Goal: Task Accomplishment & Management: Use online tool/utility

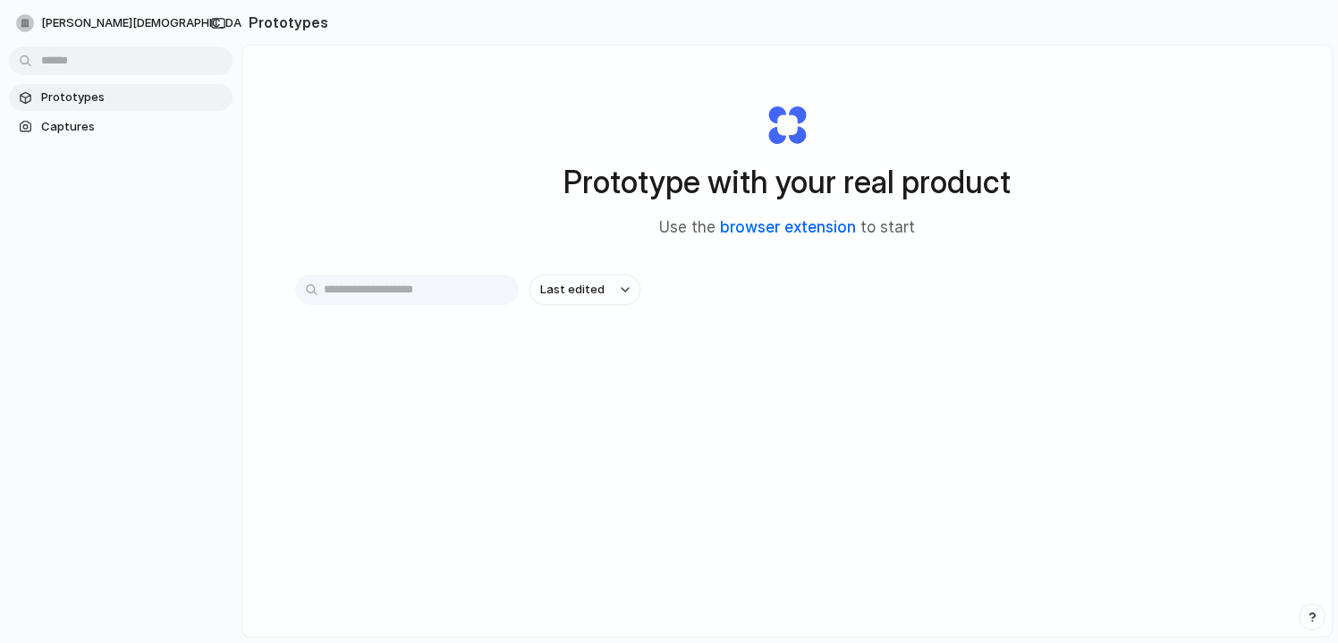
click at [750, 223] on link "browser extension" at bounding box center [788, 227] width 136 height 18
click at [81, 128] on span "Captures" at bounding box center [133, 127] width 184 height 18
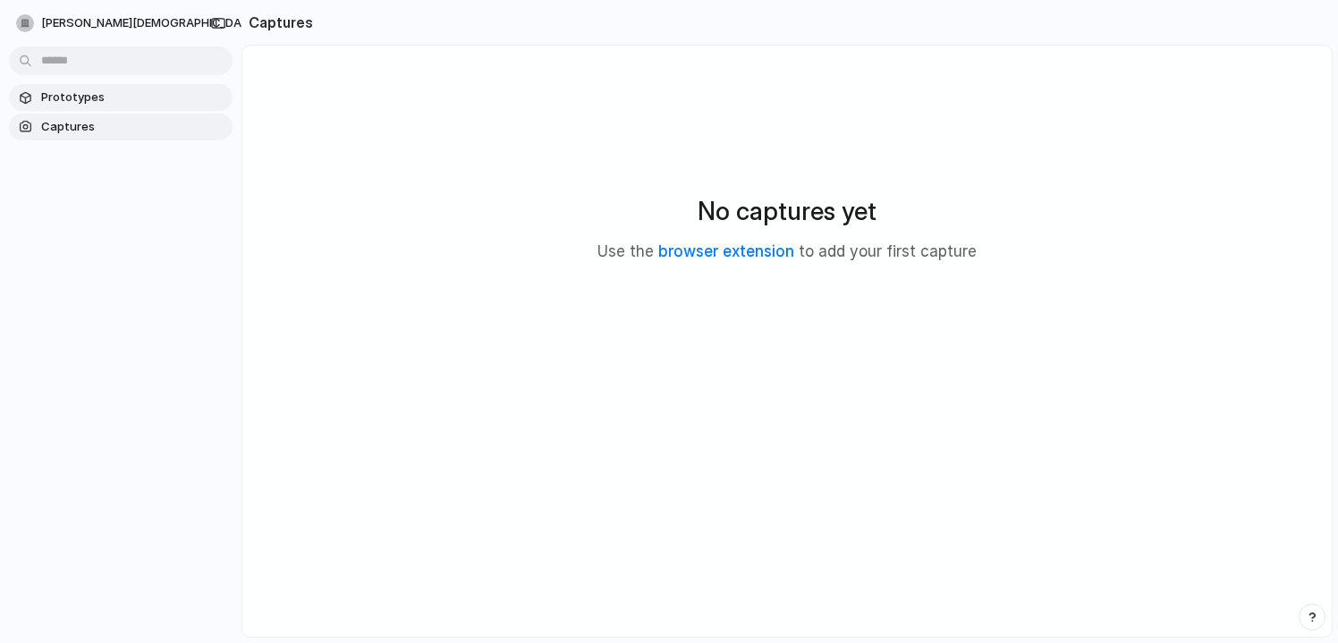
click at [97, 87] on link "Prototypes" at bounding box center [121, 97] width 224 height 27
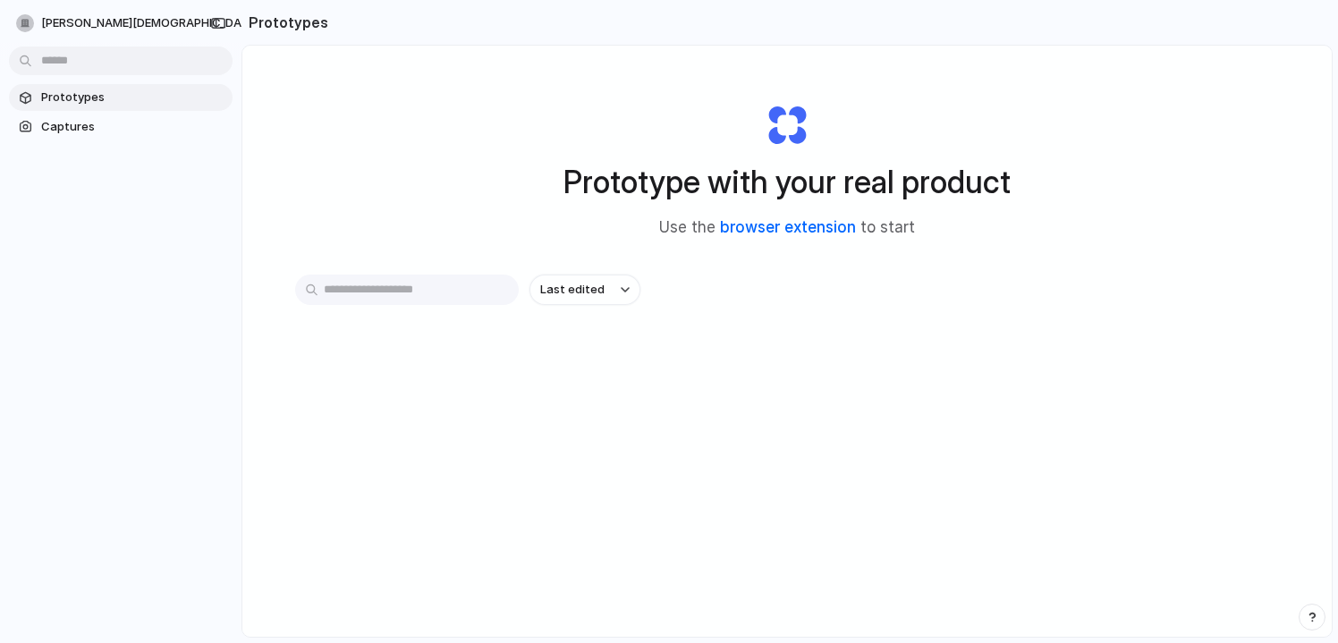
click at [748, 225] on link "browser extension" at bounding box center [788, 227] width 136 height 18
click at [724, 227] on link "browser extension" at bounding box center [788, 227] width 136 height 18
click at [64, 117] on link "Captures" at bounding box center [121, 127] width 224 height 27
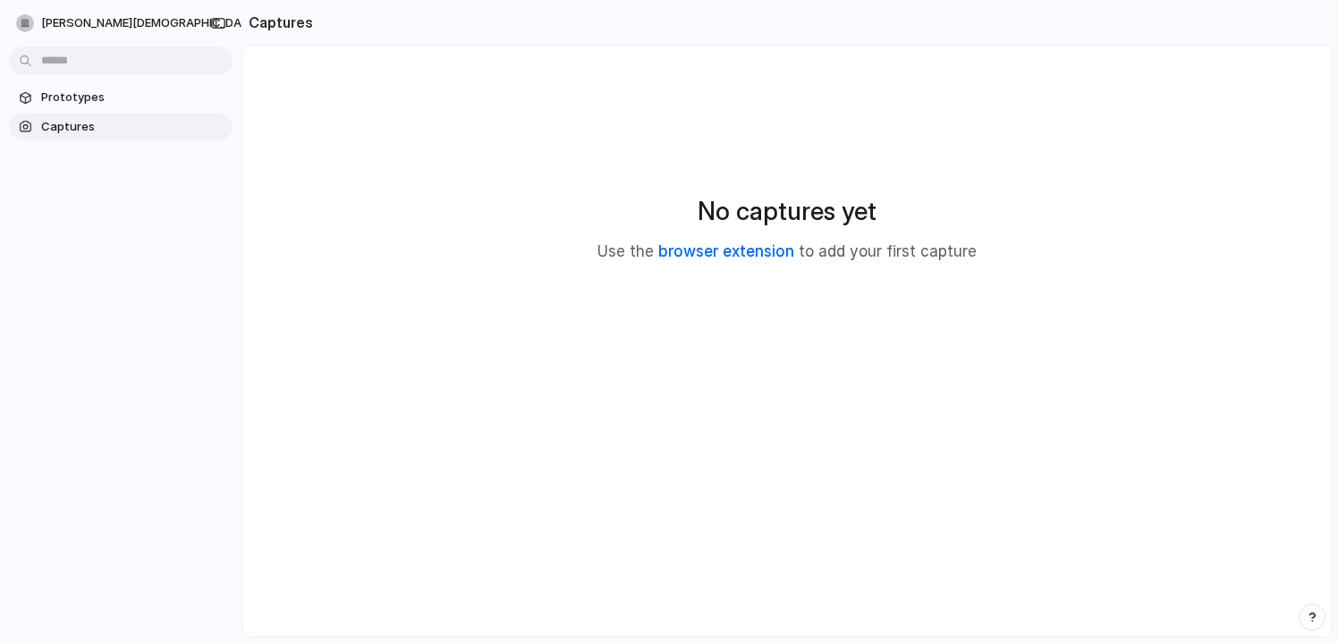
click at [711, 249] on link "browser extension" at bounding box center [727, 251] width 136 height 18
click at [115, 98] on span "Prototypes" at bounding box center [133, 98] width 184 height 18
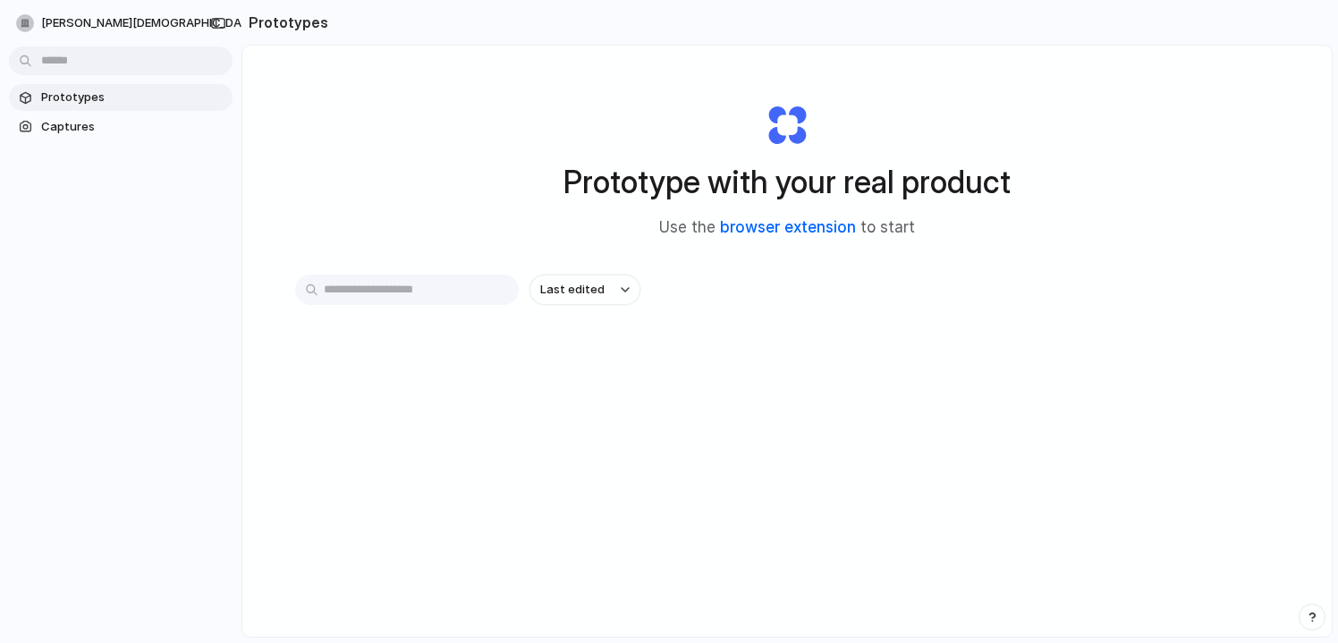
click at [752, 223] on link "browser extension" at bounding box center [788, 227] width 136 height 18
click at [429, 271] on div "Prototype with your real product Use the browser extension to start Last edited" at bounding box center [787, 389] width 1090 height 686
click at [426, 284] on input "text" at bounding box center [407, 290] width 224 height 30
click at [60, 136] on link "Captures" at bounding box center [121, 127] width 224 height 27
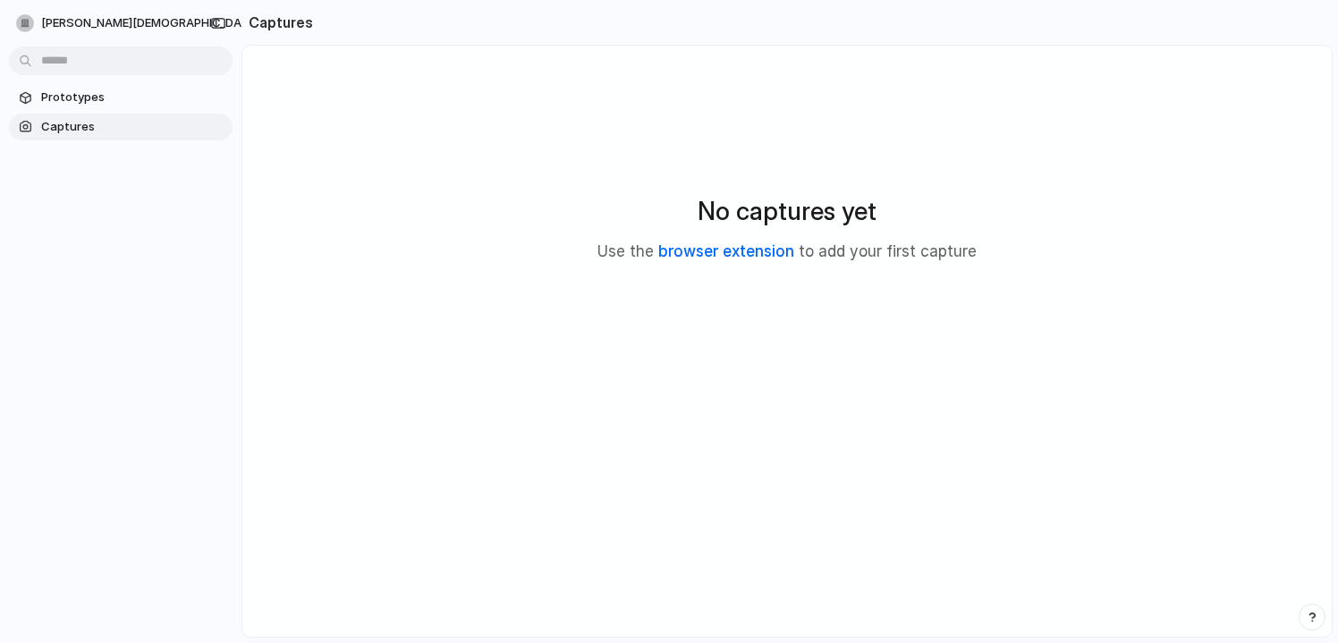
click at [778, 255] on link "browser extension" at bounding box center [727, 251] width 136 height 18
click at [722, 251] on link "browser extension" at bounding box center [727, 251] width 136 height 18
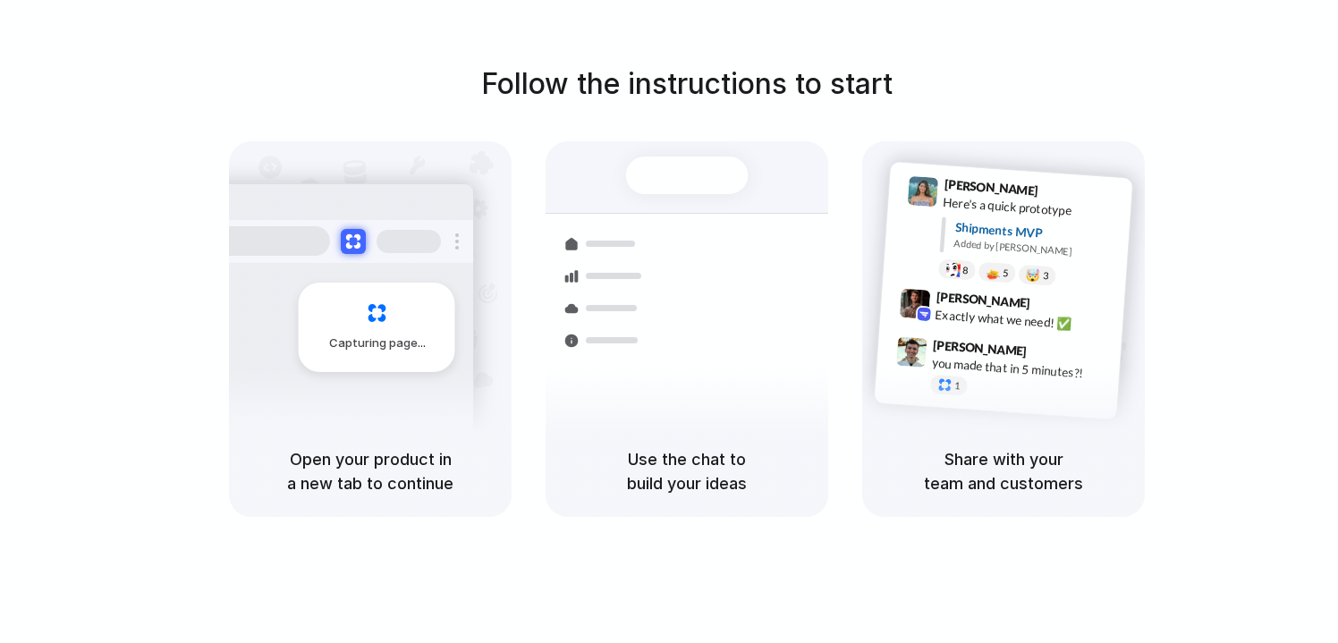
click at [391, 472] on h5 "Open your product in a new tab to continue" at bounding box center [371, 471] width 240 height 48
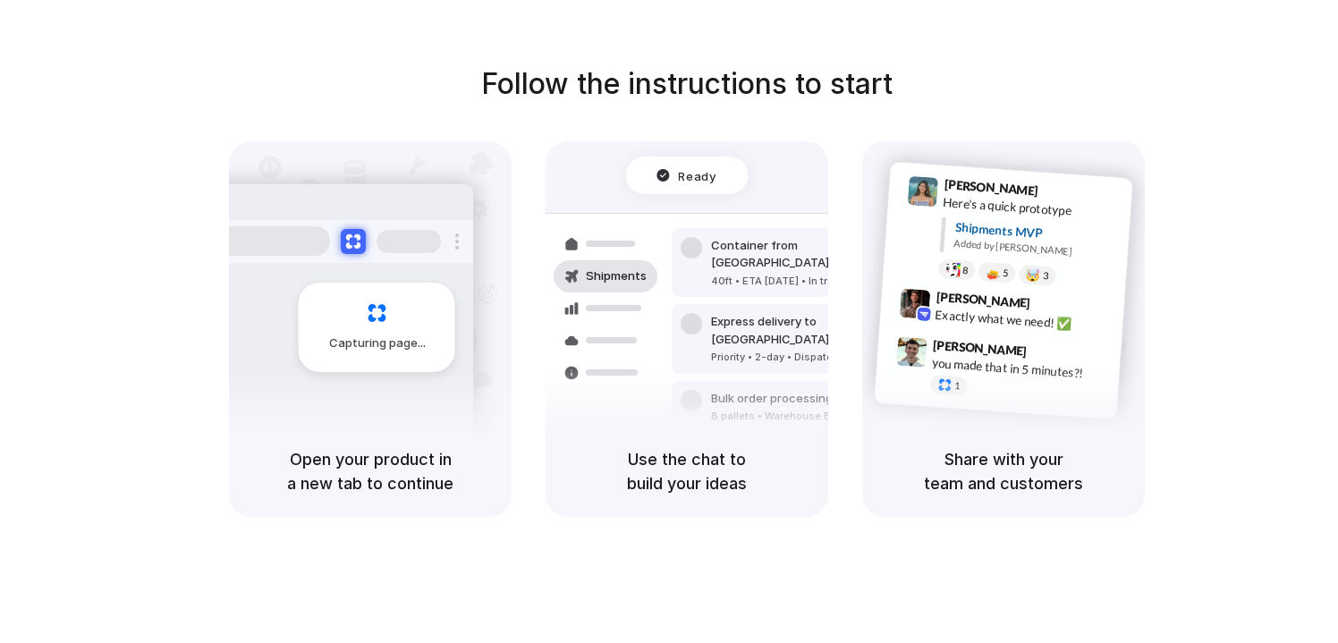
click at [711, 202] on div "Ready Shipments Container from Shanghai 40ft • ETA Dec 28 • In transit Express …" at bounding box center [687, 311] width 304 height 310
click at [711, 180] on span "Ready" at bounding box center [698, 175] width 38 height 18
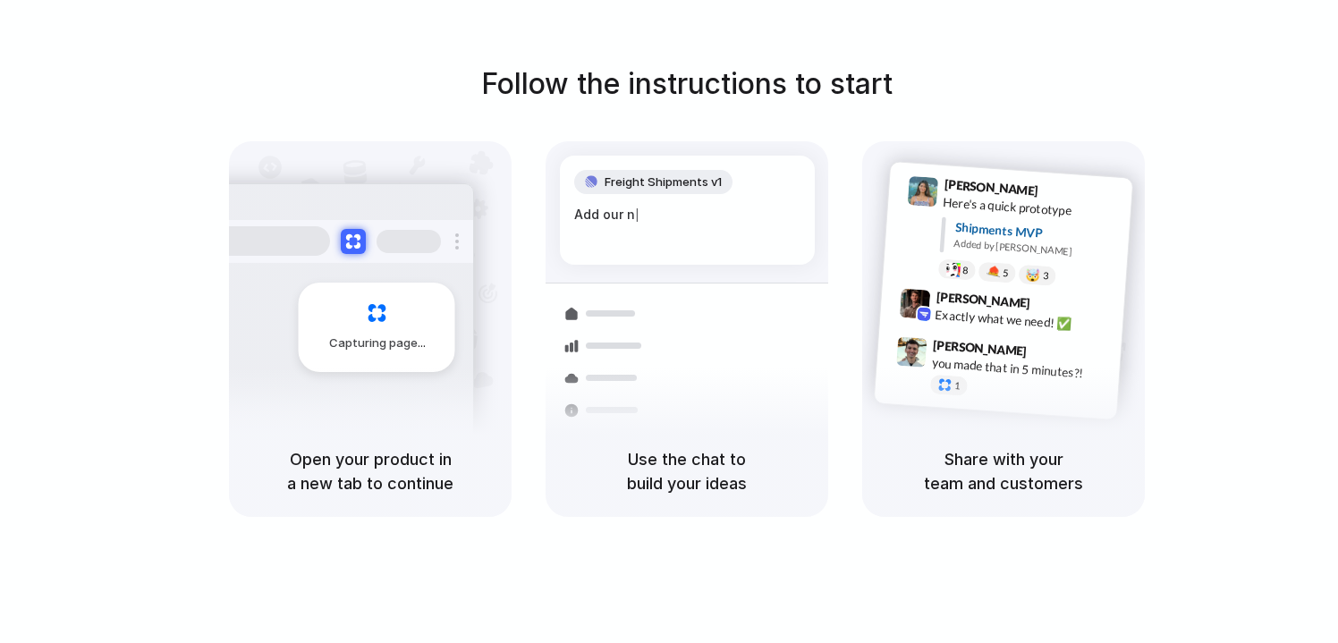
click at [1185, 115] on div "Follow the instructions to start Capturing page Open your product in a new tab …" at bounding box center [687, 290] width 1338 height 455
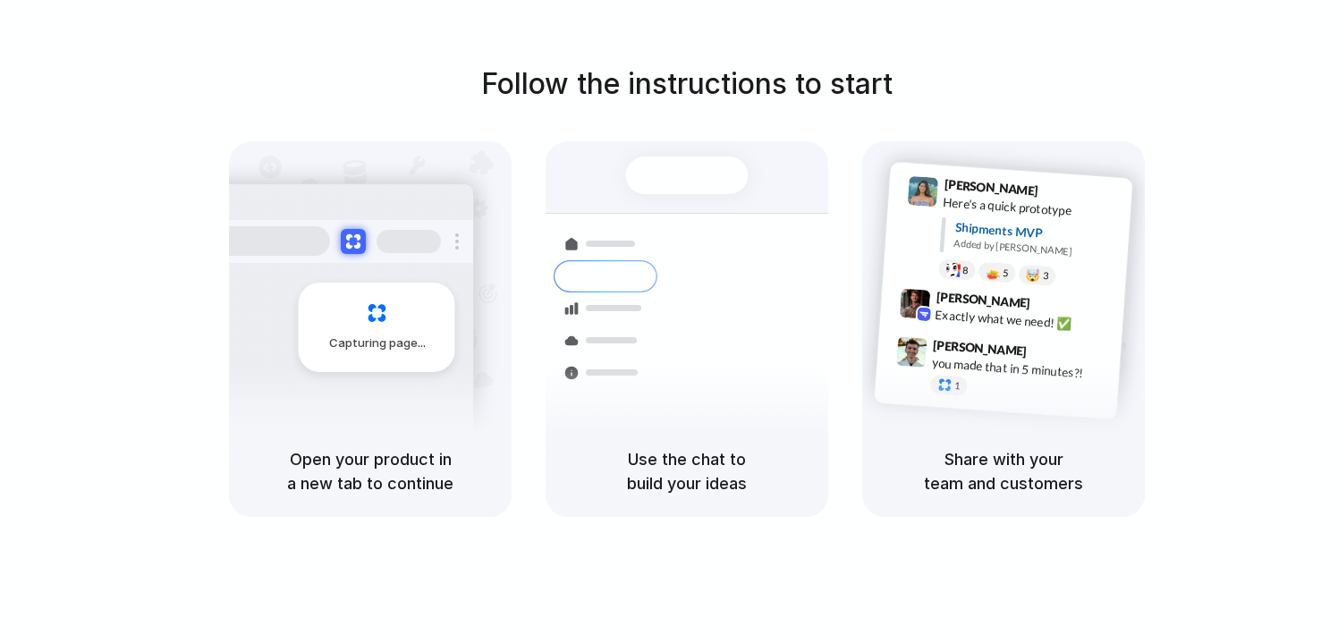
click at [1134, 24] on div "Follow the instructions to start Capturing page Open your product in a new tab …" at bounding box center [687, 339] width 1374 height 679
click at [1165, 60] on div "Follow the instructions to start Capturing page Open your product in a new tab …" at bounding box center [687, 339] width 1374 height 679
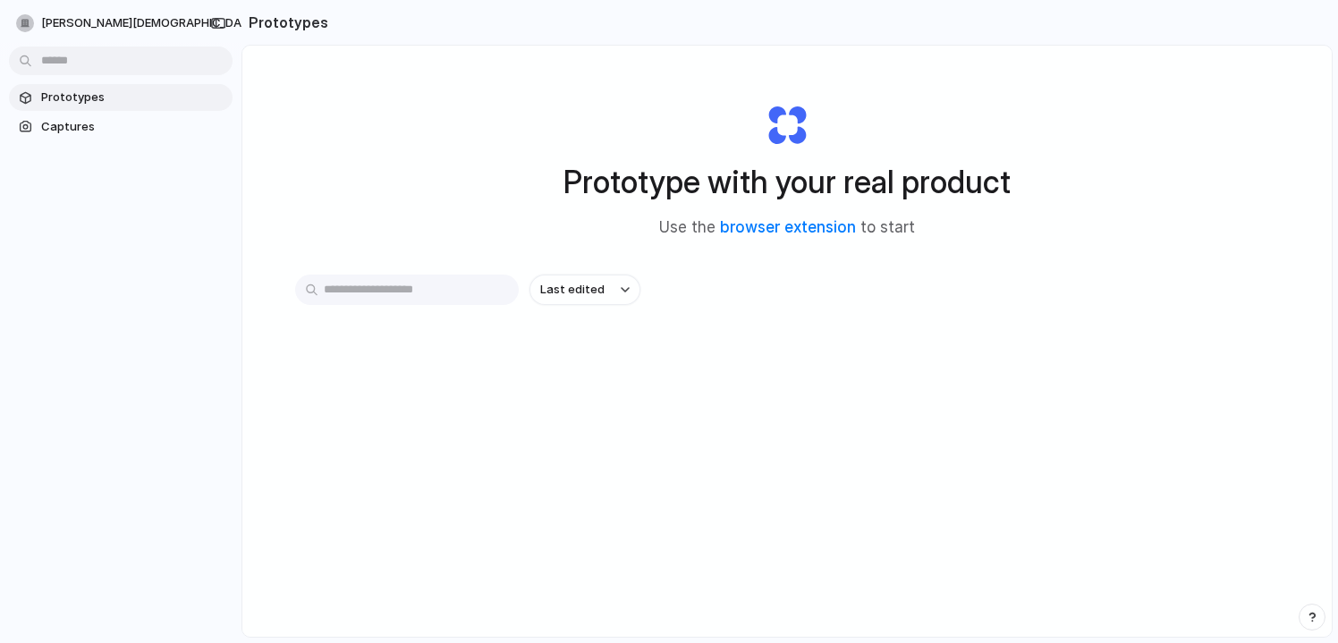
click at [117, 60] on body "amit-jain Prototypes Captures Prototypes Prototype with your real product Use t…" at bounding box center [669, 321] width 1338 height 643
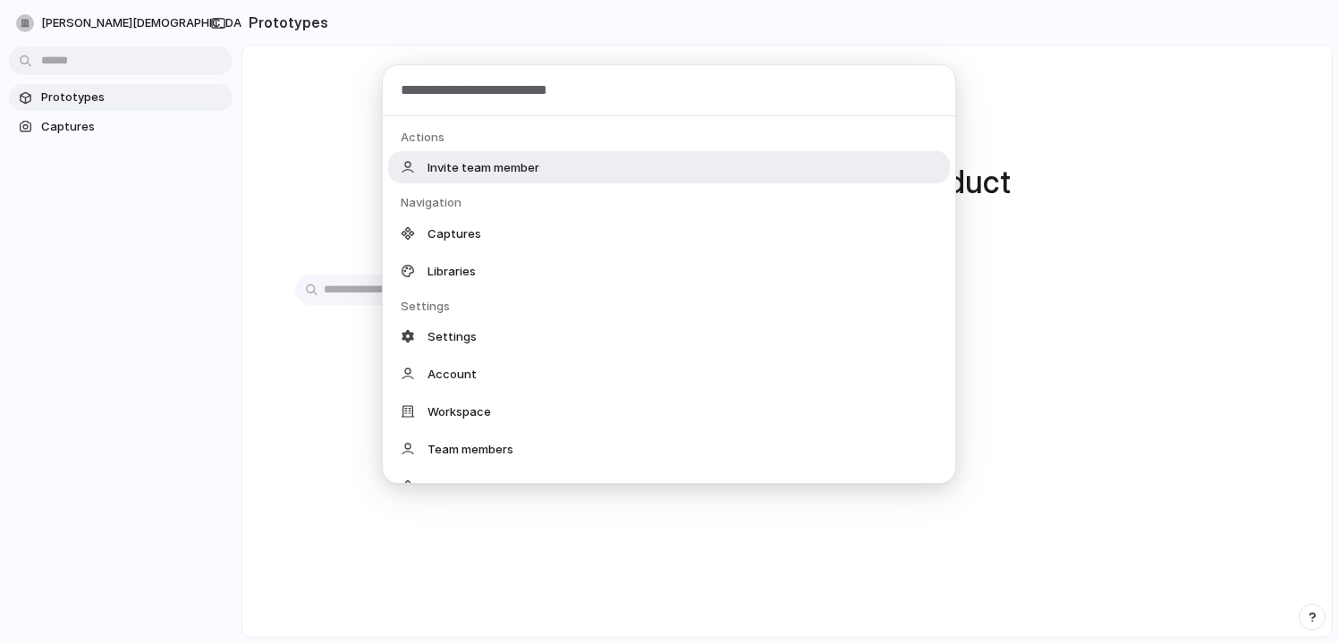
click at [117, 60] on div "Actions Invite team member Navigation Captures Libraries Settings Settings Acco…" at bounding box center [669, 321] width 1338 height 643
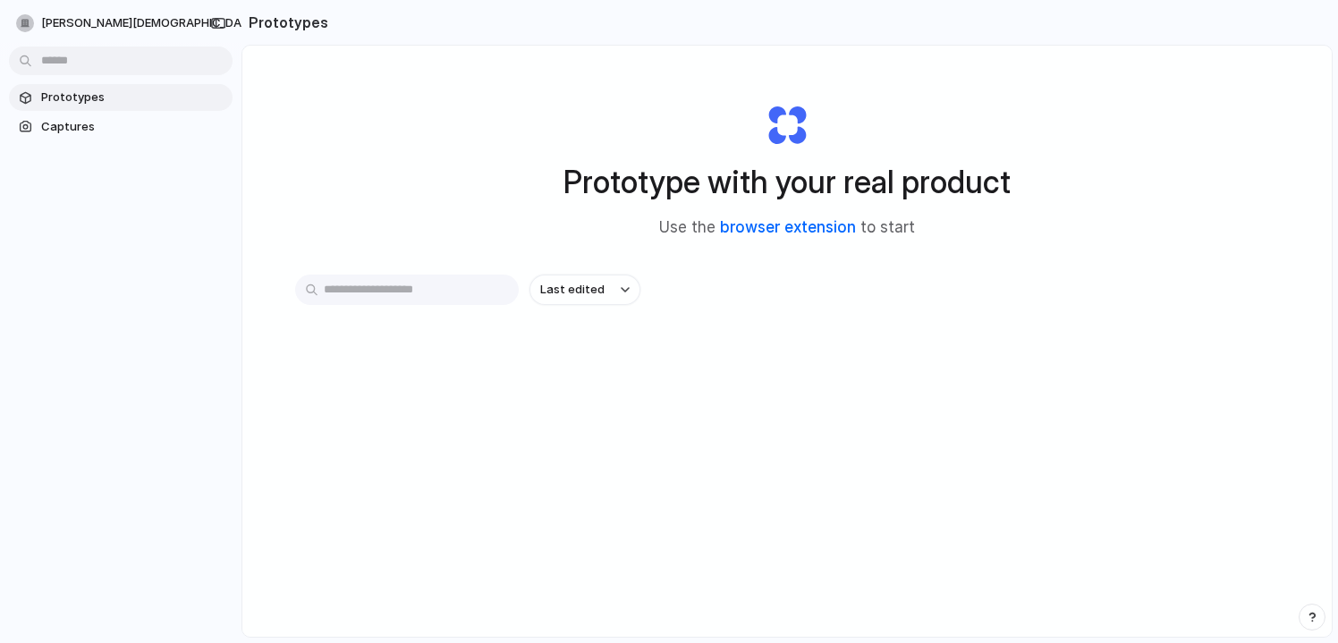
click at [754, 231] on link "browser extension" at bounding box center [788, 227] width 136 height 18
click at [64, 129] on span "Captures" at bounding box center [133, 127] width 184 height 18
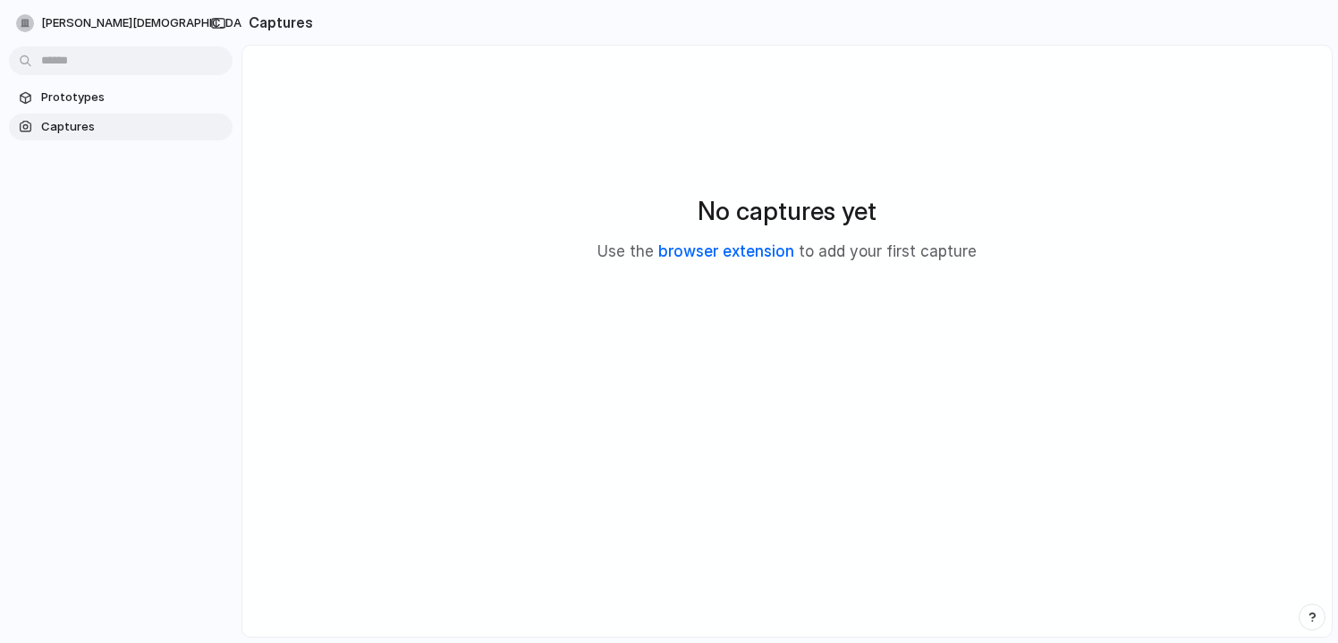
click at [726, 251] on link "browser extension" at bounding box center [727, 251] width 136 height 18
click at [84, 22] on span "amit-jain" at bounding box center [150, 23] width 218 height 18
click at [59, 148] on span "Sign out" at bounding box center [64, 149] width 47 height 18
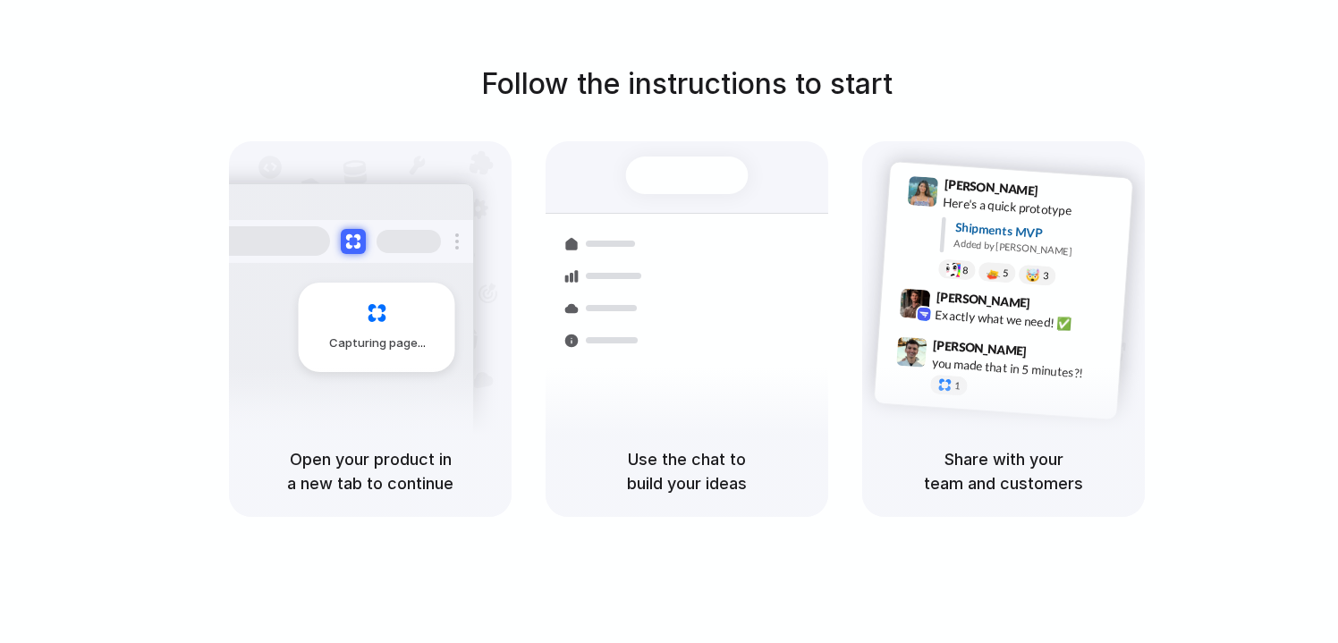
click at [452, 235] on div at bounding box center [339, 241] width 268 height 43
click at [424, 302] on div "Capturing page" at bounding box center [377, 327] width 157 height 89
click at [381, 387] on div "Capturing page" at bounding box center [339, 320] width 270 height 275
click at [381, 476] on h5 "Open your product in a new tab to continue" at bounding box center [371, 471] width 240 height 48
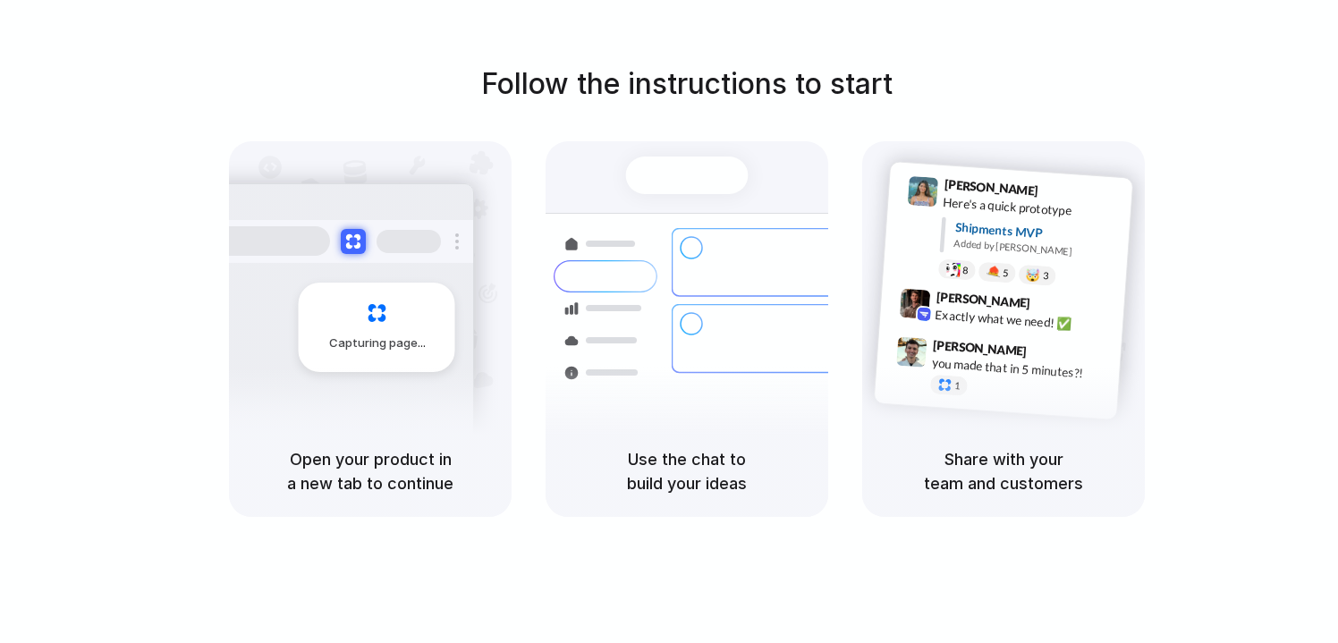
click at [381, 476] on h5 "Open your product in a new tab to continue" at bounding box center [371, 471] width 240 height 48
click at [459, 466] on h5 "Open your product in a new tab to continue" at bounding box center [371, 471] width 240 height 48
click at [583, 331] on div at bounding box center [606, 341] width 104 height 32
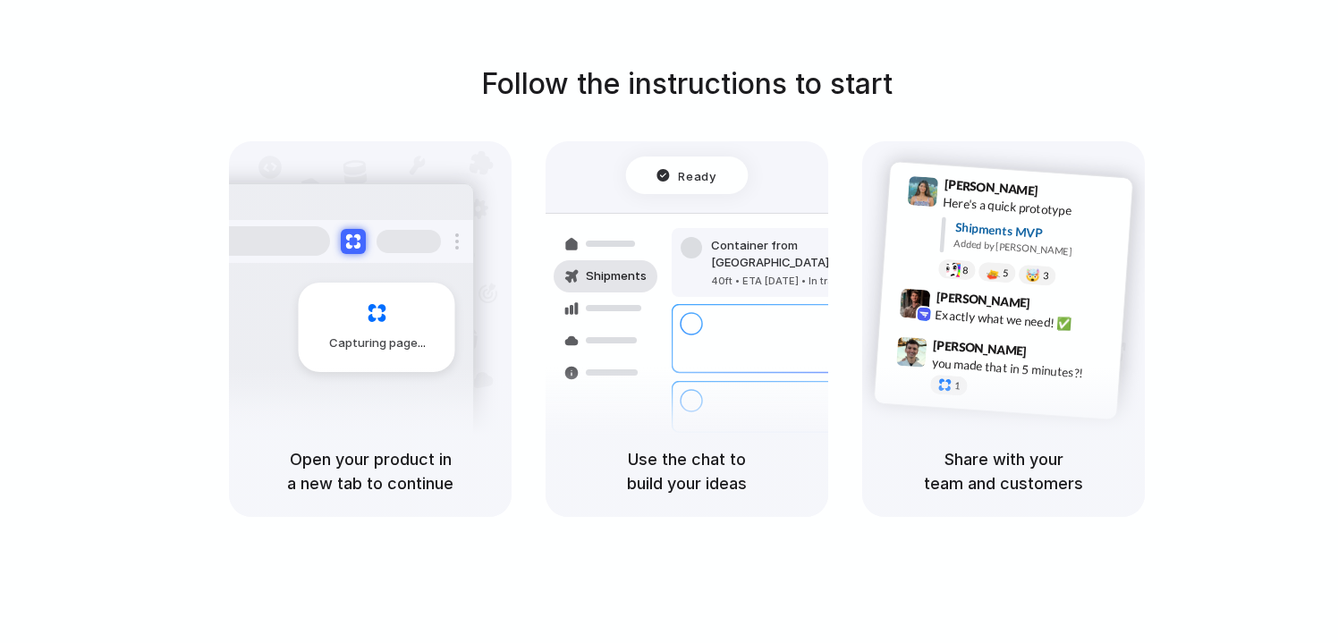
click at [656, 441] on div "Use the chat to build your ideas" at bounding box center [687, 471] width 283 height 91
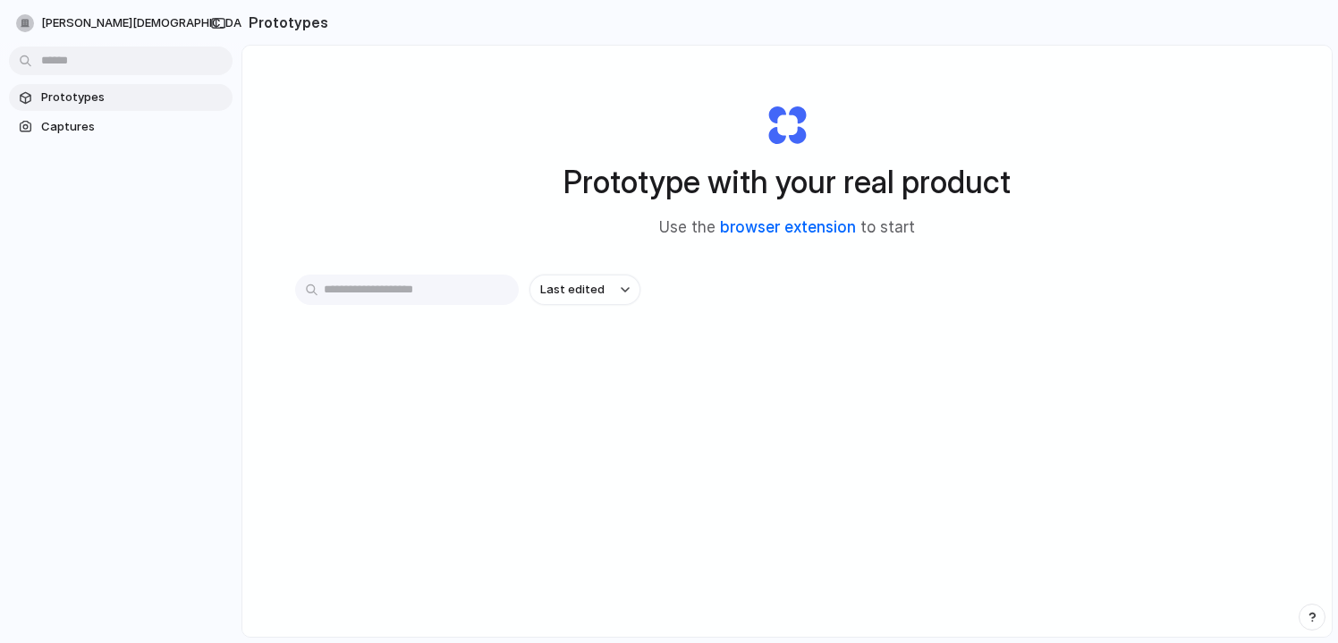
click at [750, 234] on link "browser extension" at bounding box center [788, 227] width 136 height 18
click at [751, 219] on link "browser extension" at bounding box center [788, 227] width 136 height 18
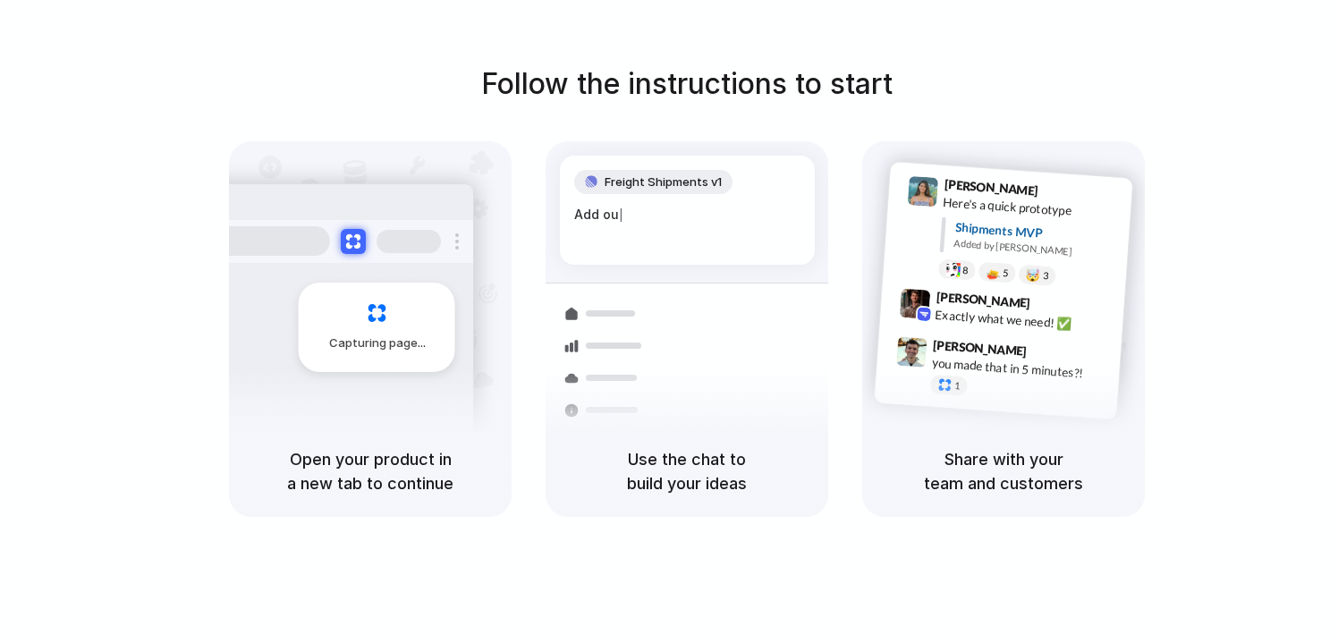
click at [750, 353] on div "Container from [GEOGRAPHIC_DATA] 40ft • ETA [DATE] • In transit" at bounding box center [793, 342] width 242 height 70
click at [750, 353] on div "Container from Shanghai 40ft • ETA Dec 28 • In transit" at bounding box center [793, 342] width 242 height 70
click at [336, 377] on div "Capturing page" at bounding box center [339, 320] width 270 height 275
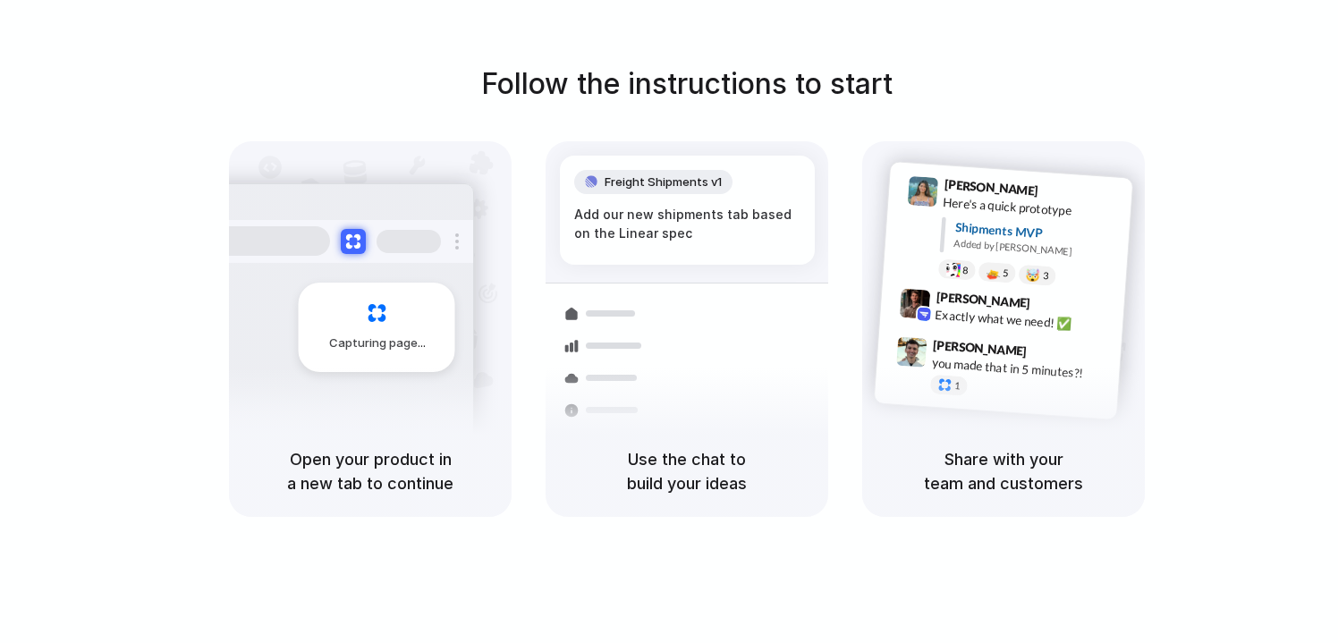
click at [336, 452] on h5 "Open your product in a new tab to continue" at bounding box center [371, 471] width 240 height 48
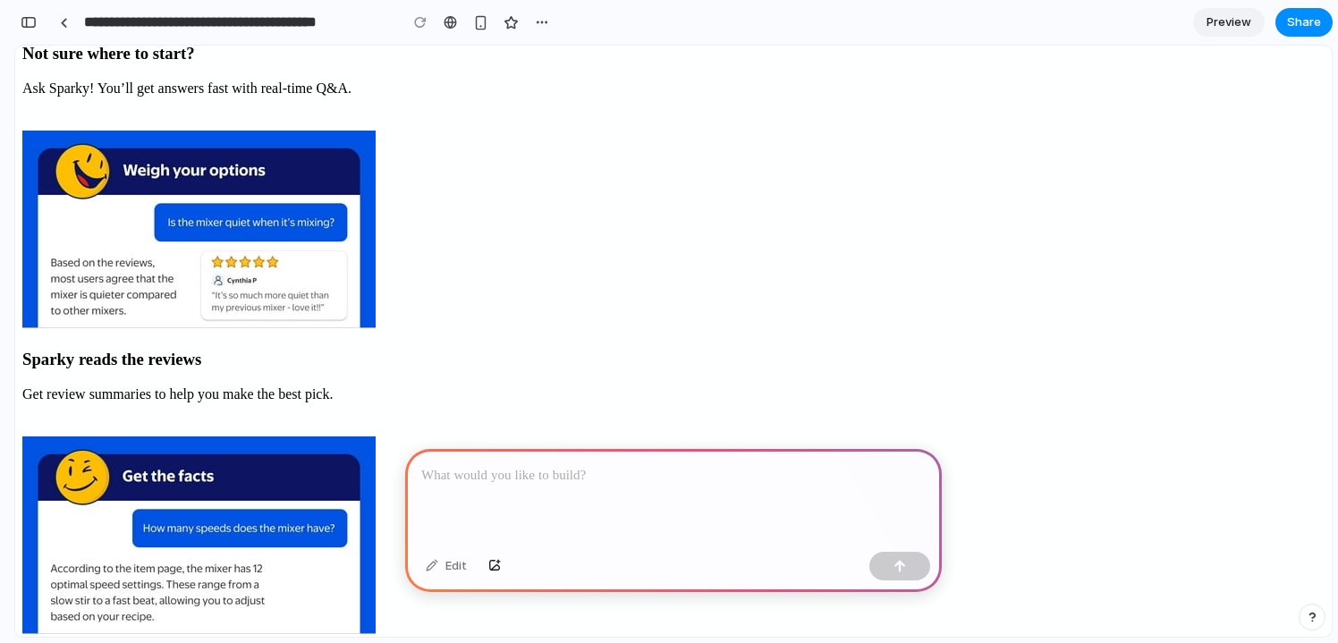
scroll to position [679, 0]
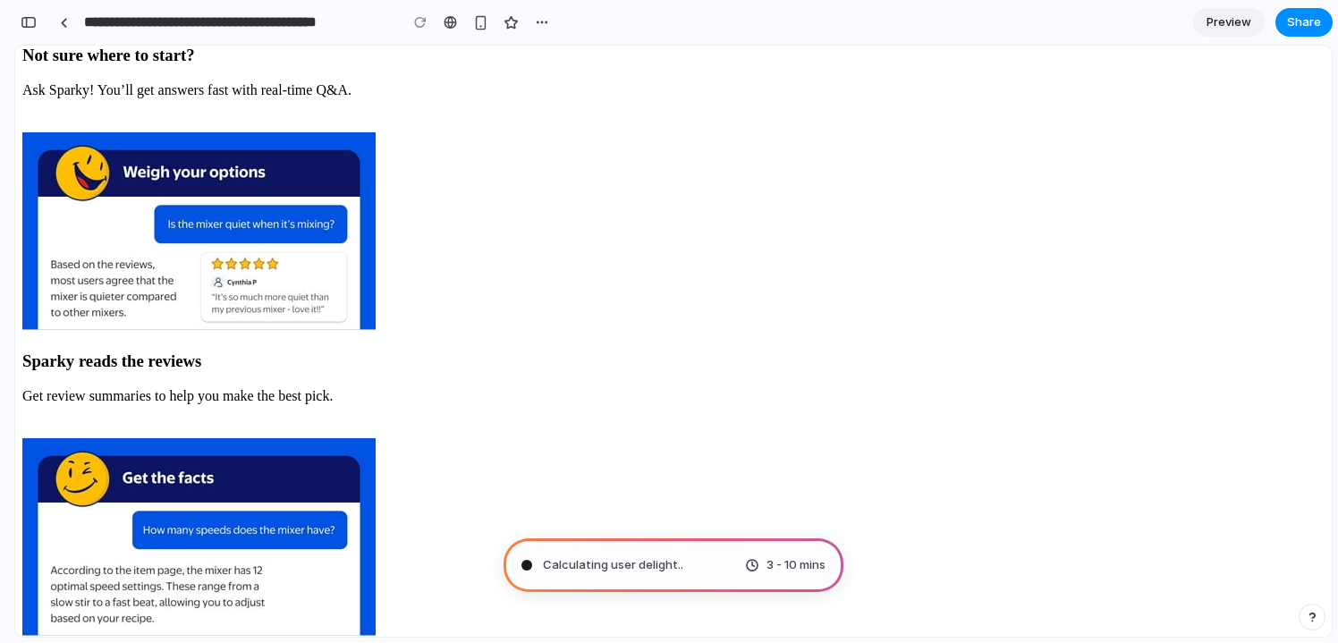
click at [576, 557] on span "Calculating user delight .." at bounding box center [613, 566] width 140 height 18
type input "**********"
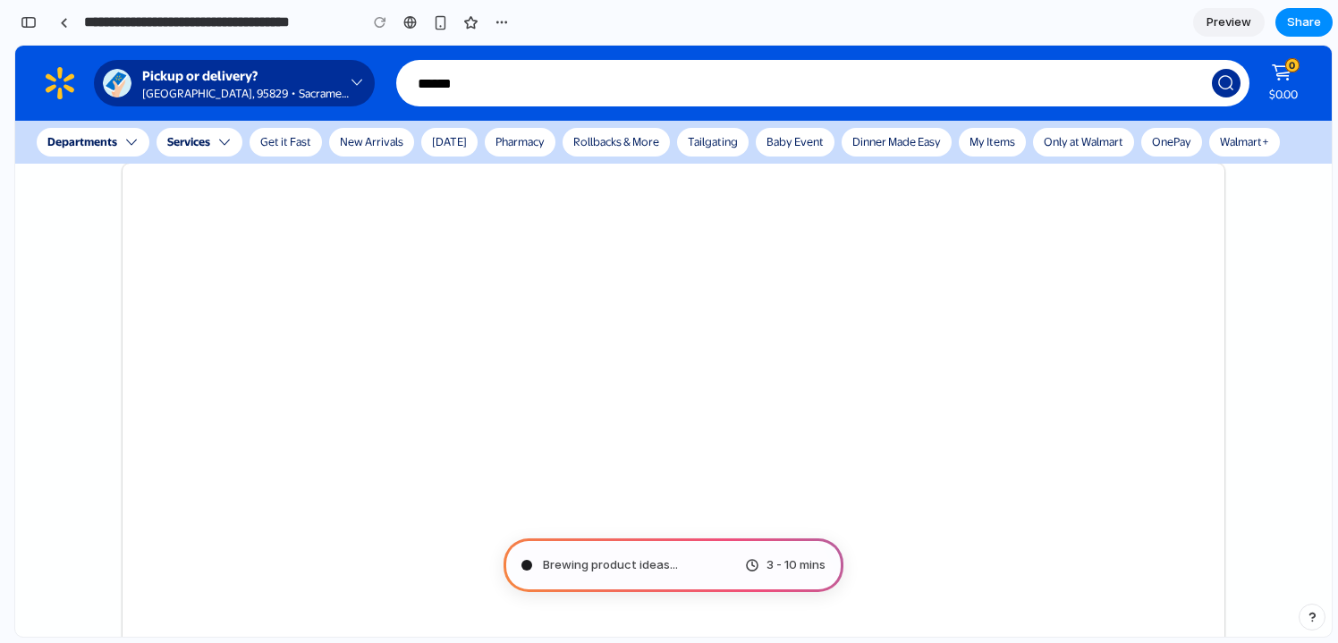
scroll to position [0, 0]
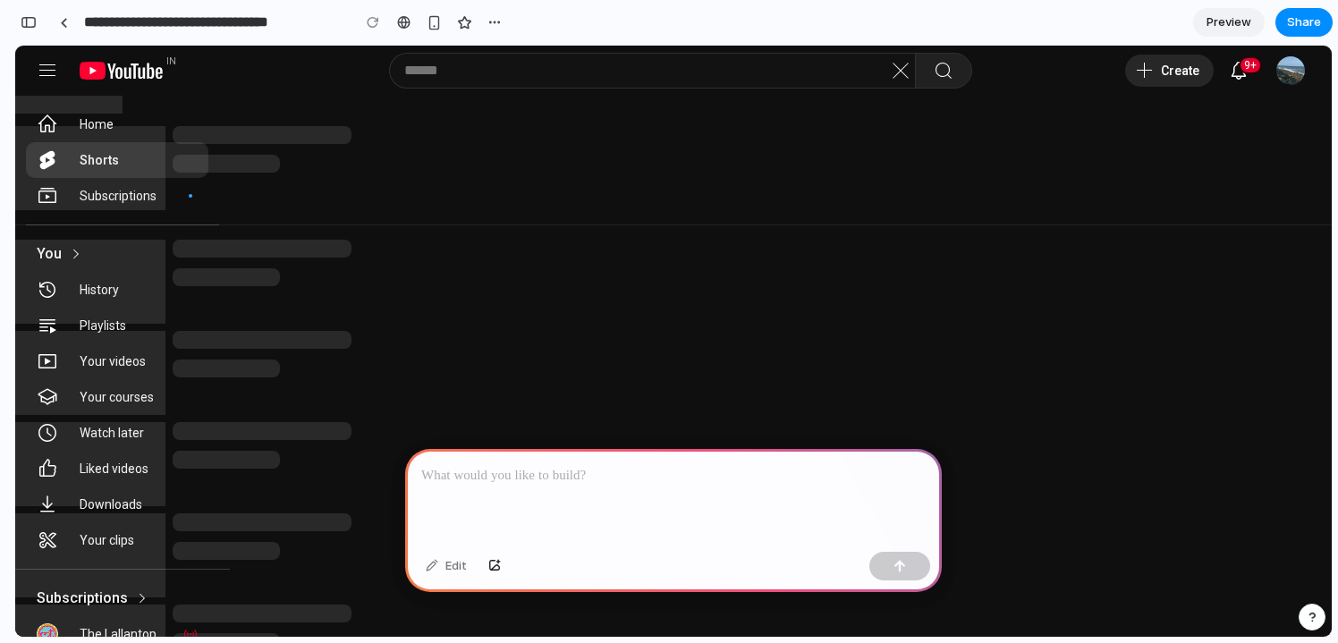
click at [976, 230] on div at bounding box center [673, 578] width 1317 height 965
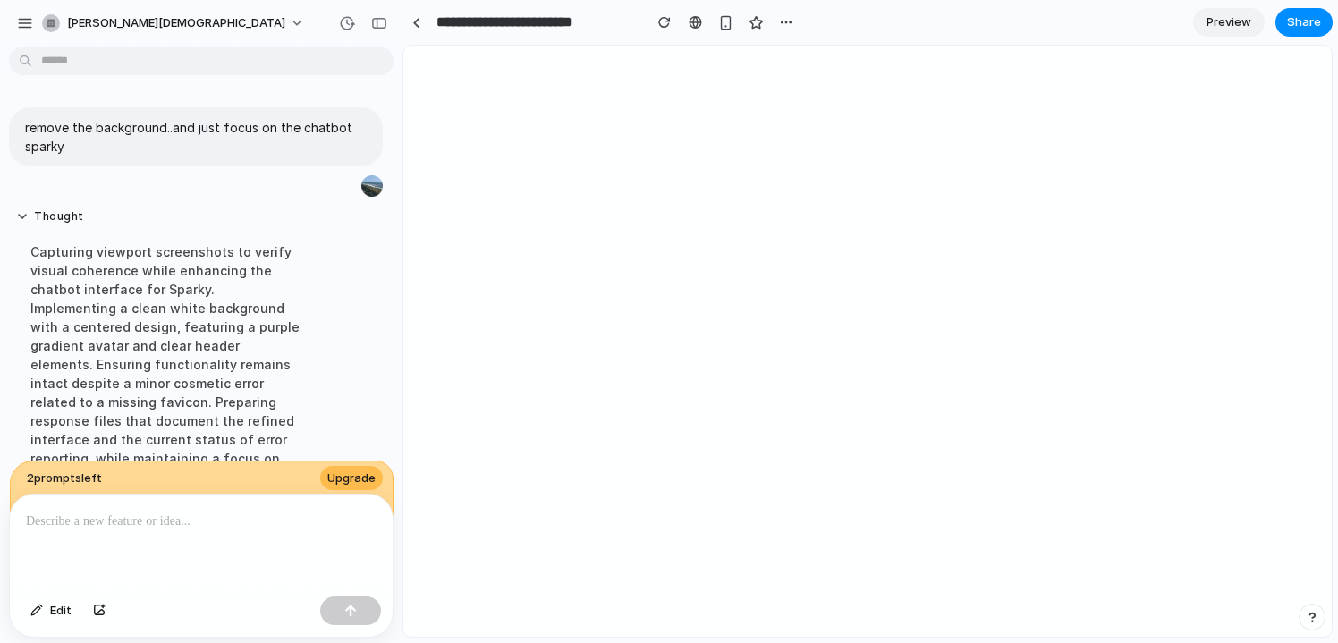
type input "**********"
